Goal: Task Accomplishment & Management: Manage account settings

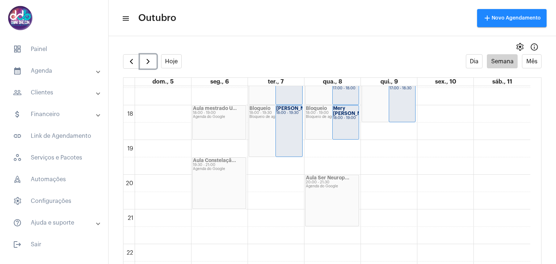
scroll to position [607, 0]
click at [343, 121] on div "Mery [PERSON_NAME]... 18:00 - 19:00" at bounding box center [346, 122] width 26 height 34
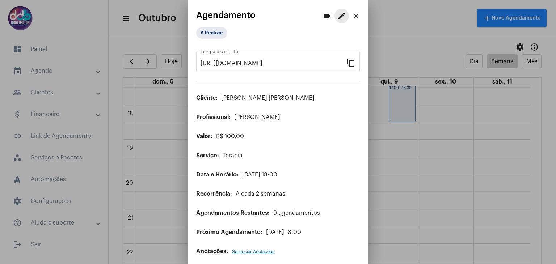
click at [338, 18] on mat-icon "edit" at bounding box center [341, 16] width 9 height 9
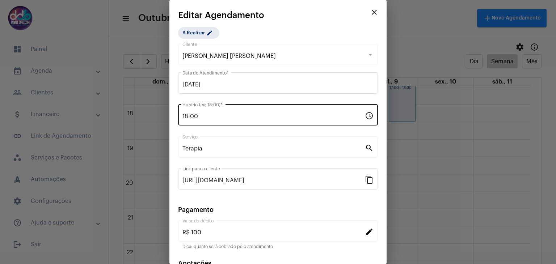
click at [214, 117] on input "18:00" at bounding box center [273, 116] width 182 height 7
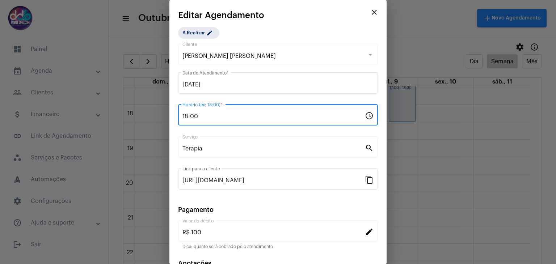
click at [214, 117] on input "18:00" at bounding box center [273, 116] width 182 height 7
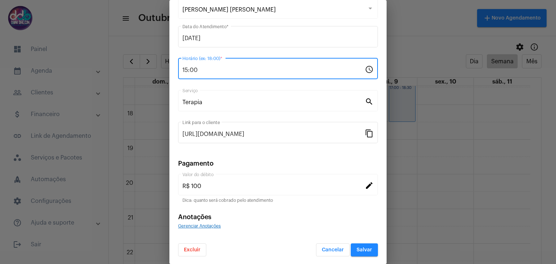
type input "15:00"
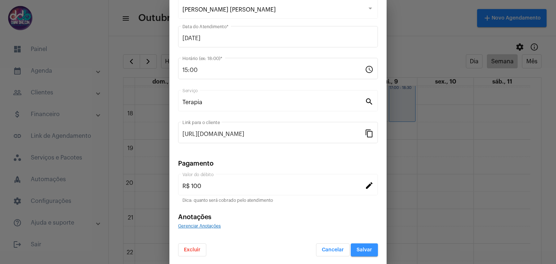
click at [358, 253] on button "Salvar" at bounding box center [364, 250] width 27 height 13
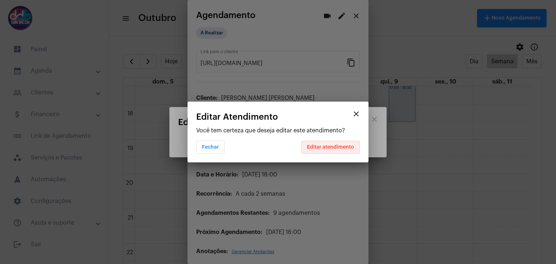
click at [335, 149] on span "Editar atendimento" at bounding box center [330, 147] width 47 height 5
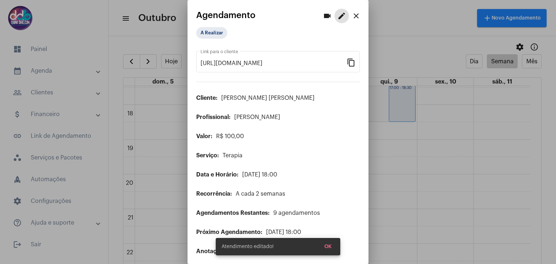
click at [352, 14] on mat-icon "close" at bounding box center [356, 16] width 9 height 9
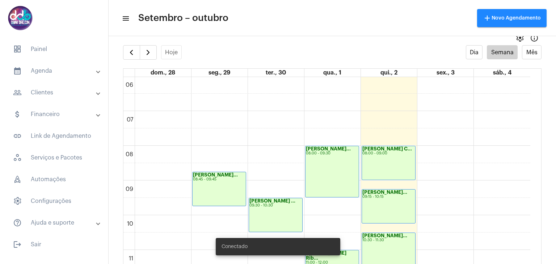
scroll to position [14, 0]
